Goal: Transaction & Acquisition: Purchase product/service

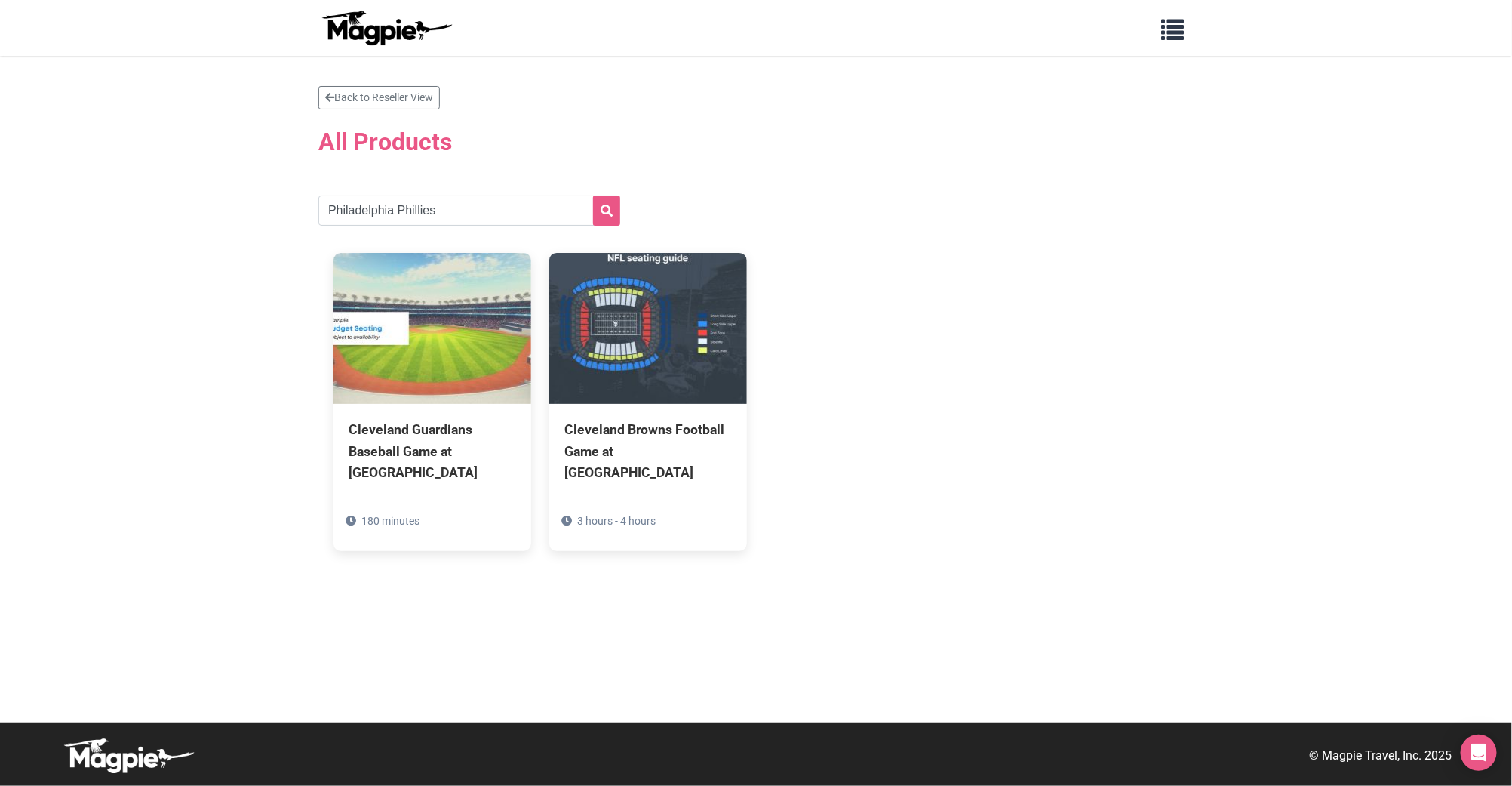
click at [414, 212] on input "Philadelphia Phillies" at bounding box center [469, 211] width 302 height 30
type input "[GEOGRAPHIC_DATA]"
click at [593, 196] on button "submit" at bounding box center [606, 211] width 27 height 30
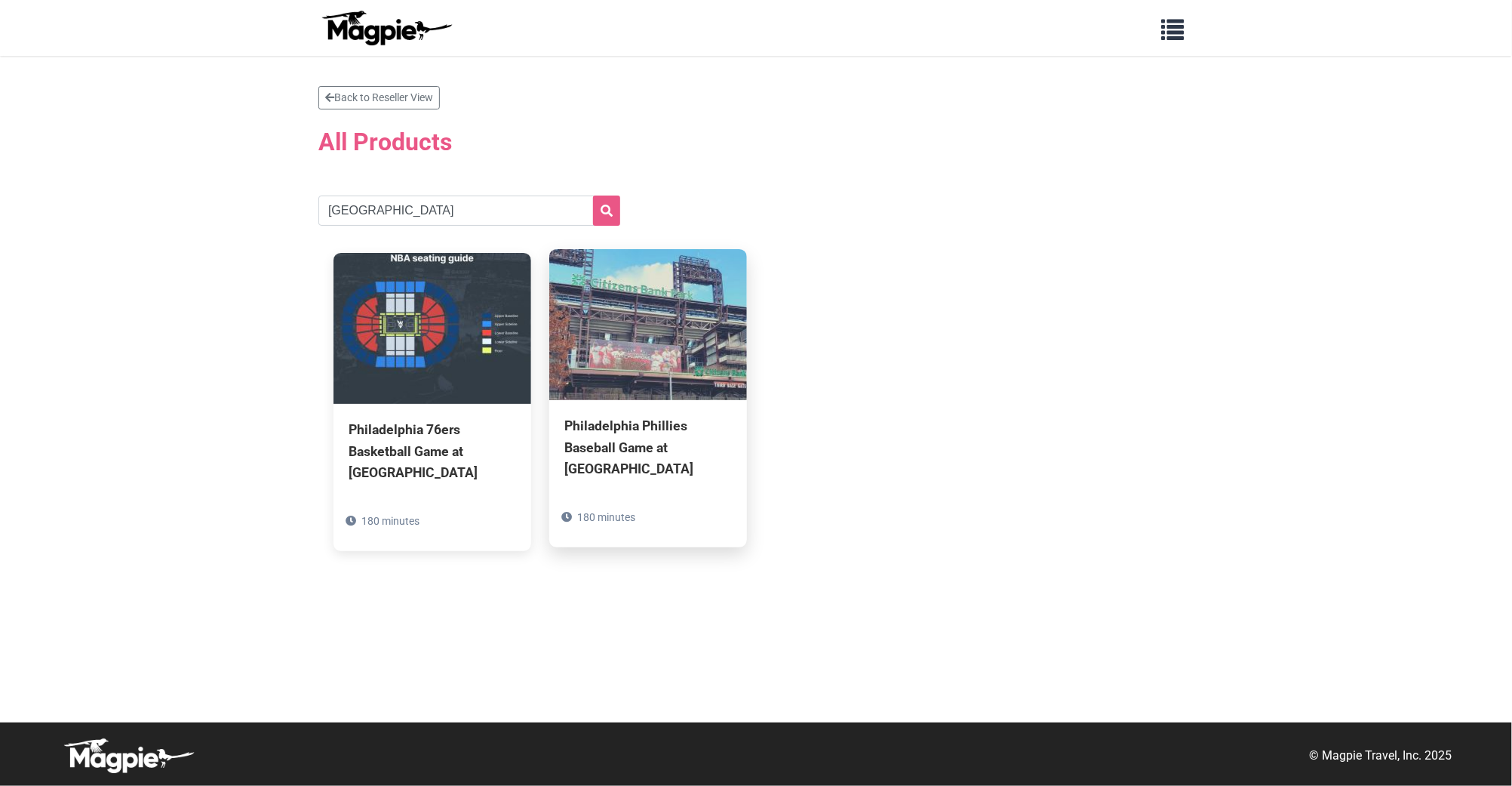
click at [632, 451] on div "Philadelphia Phillies Baseball Game at [GEOGRAPHIC_DATA]" at bounding box center [647, 447] width 167 height 64
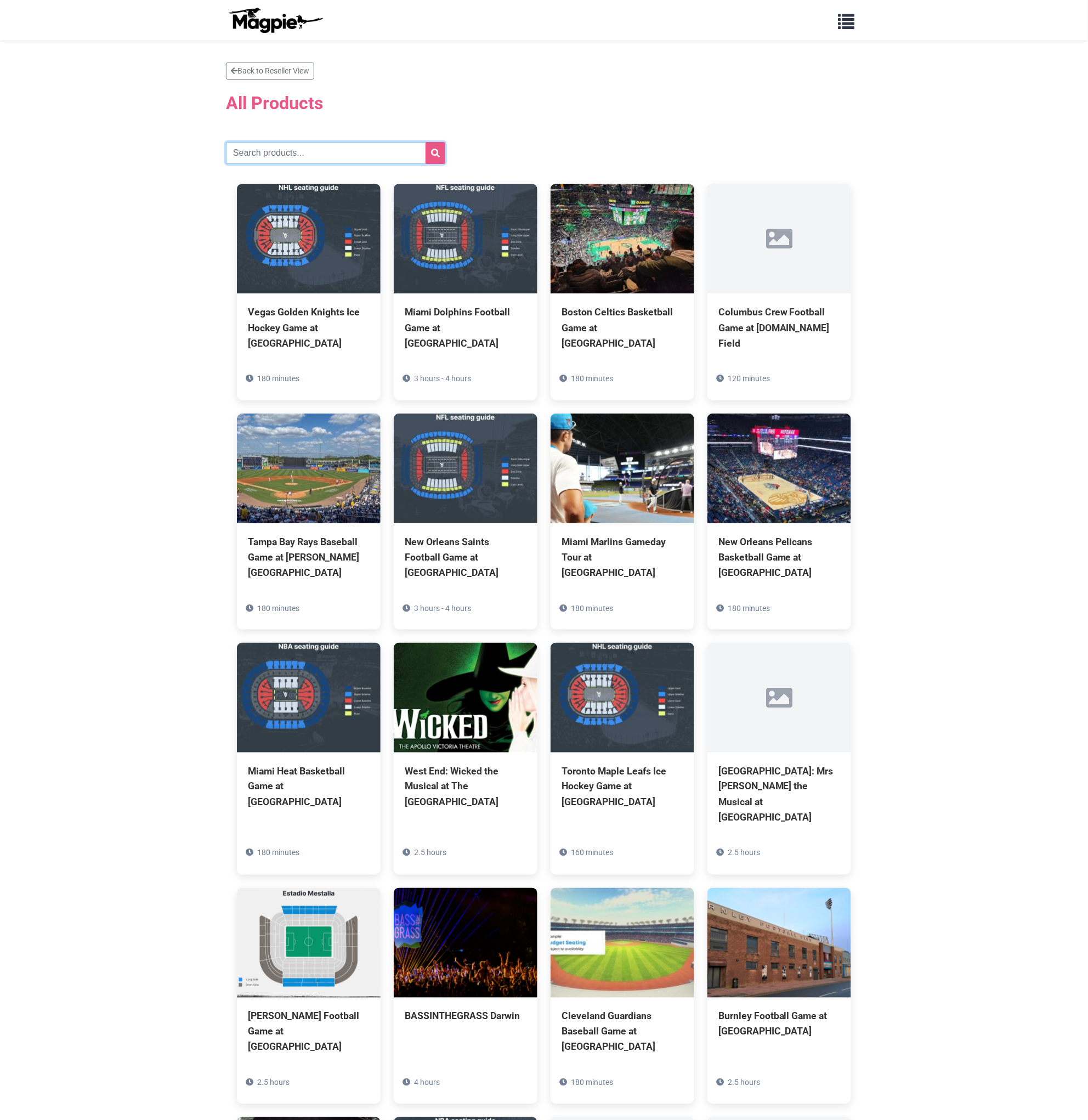
click at [364, 146] on input "text" at bounding box center [335, 153] width 219 height 22
paste input "[GEOGRAPHIC_DATA]"
type input "[GEOGRAPHIC_DATA]"
click at [425, 142] on button "submit" at bounding box center [435, 153] width 19 height 22
